Goal: Information Seeking & Learning: Learn about a topic

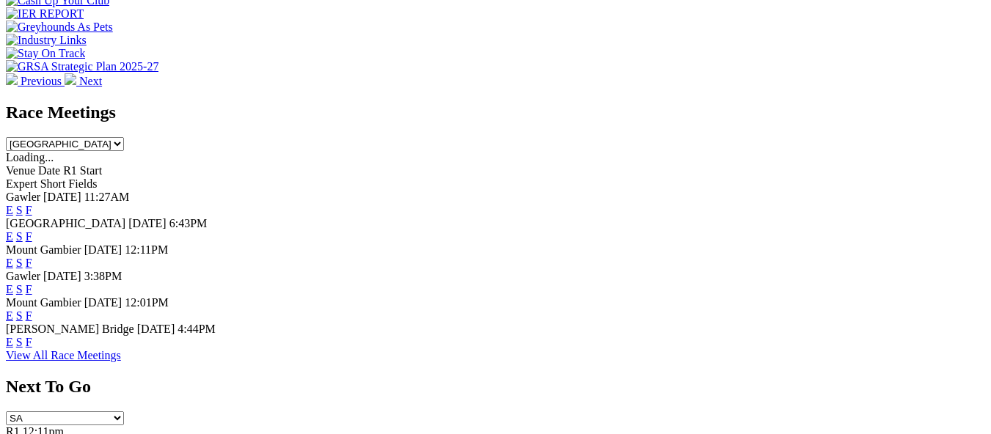
scroll to position [587, 0]
click at [13, 283] on link "E" at bounding box center [9, 289] width 7 height 12
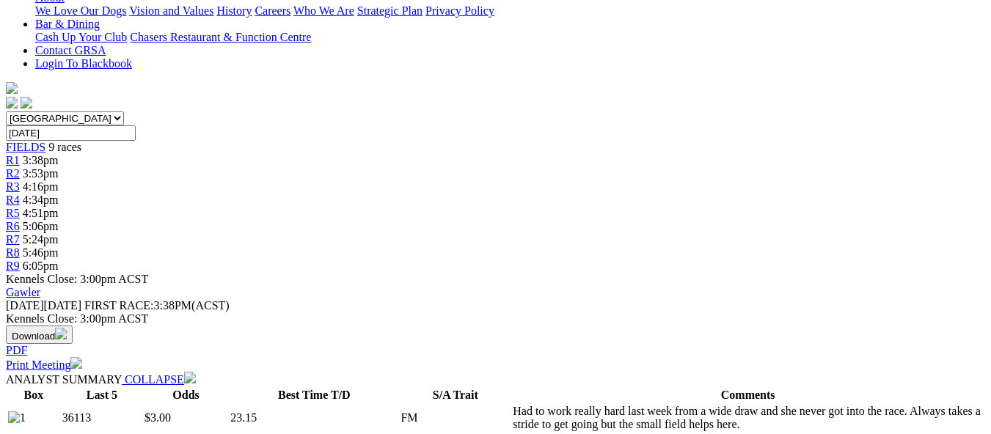
scroll to position [147, 0]
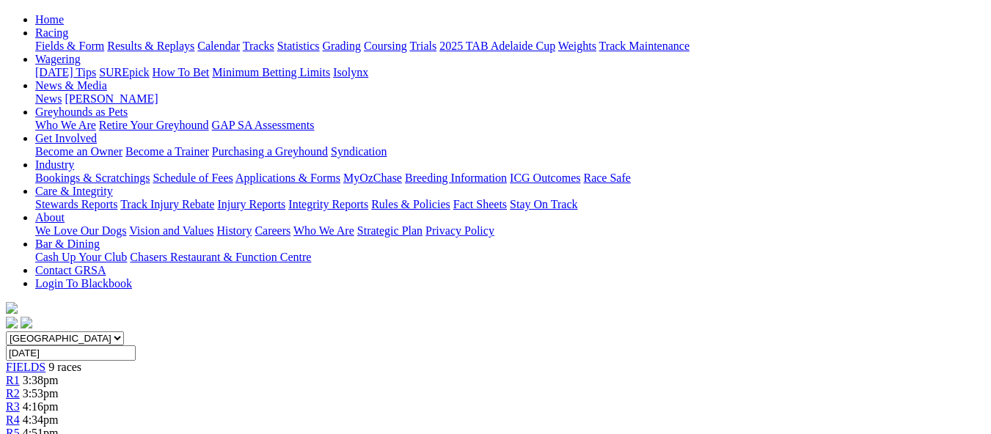
click at [59, 414] on span "4:34pm" at bounding box center [41, 420] width 36 height 12
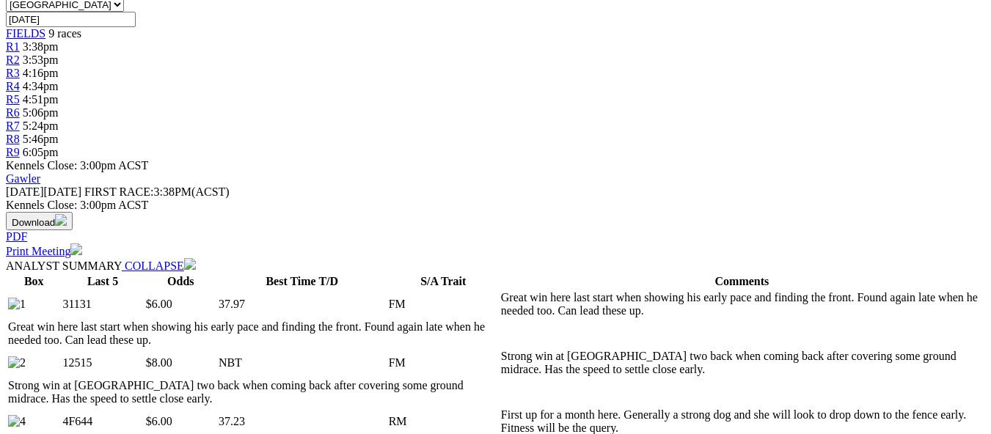
scroll to position [513, 0]
